Goal: Task Accomplishment & Management: Use online tool/utility

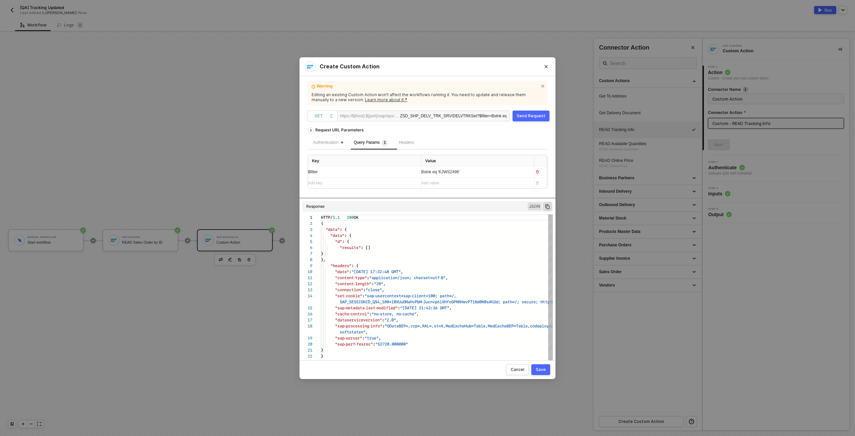
scroll to position [60, 0]
type textarea ""content-type": "application/json; charset=utf-8", "content-length": "20", "con…"
click at [342, 288] on span ""connection"" at bounding box center [349, 289] width 28 height 6
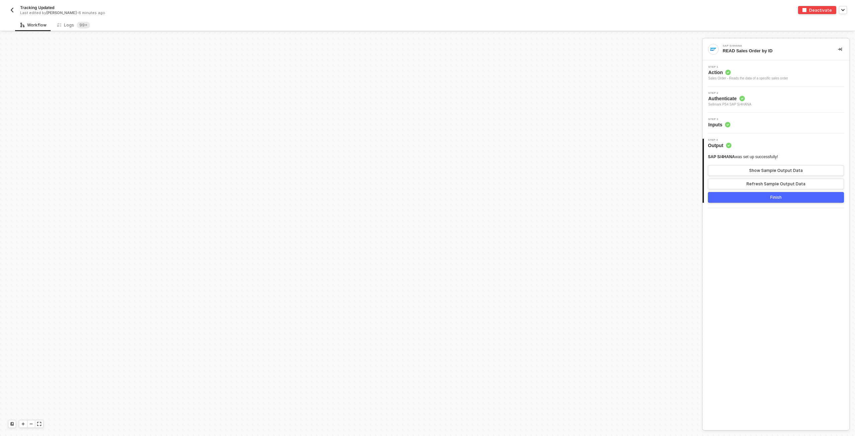
scroll to position [276, 0]
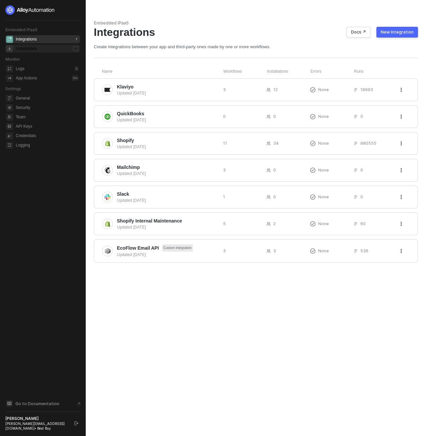
click at [36, 49] on div "Installations" at bounding box center [26, 49] width 21 height 6
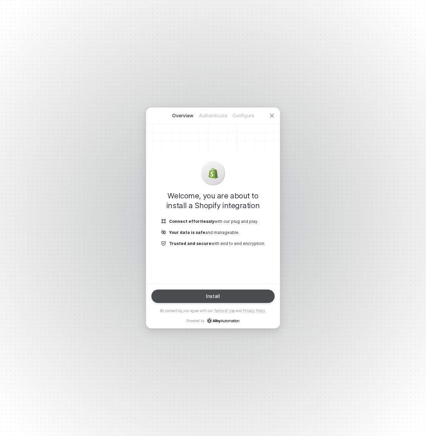
click at [233, 298] on button "Install" at bounding box center [212, 295] width 123 height 13
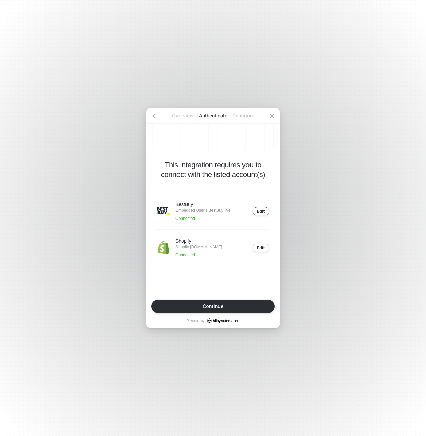
click at [267, 208] on button "Edit" at bounding box center [260, 211] width 17 height 8
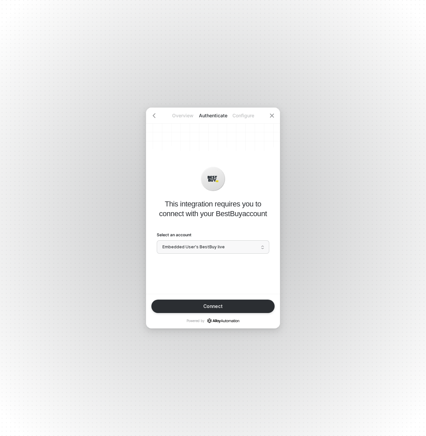
click at [255, 243] on span "Embedded User's BestBuy live" at bounding box center [212, 247] width 101 height 10
